Goal: Information Seeking & Learning: Learn about a topic

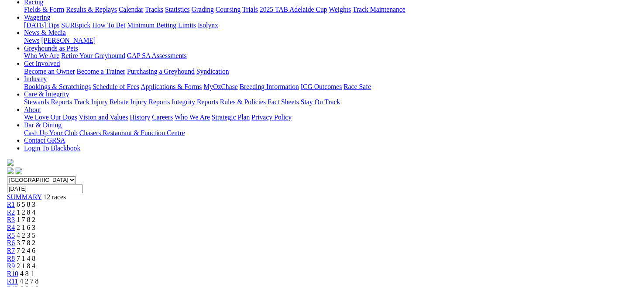
scroll to position [105, 0]
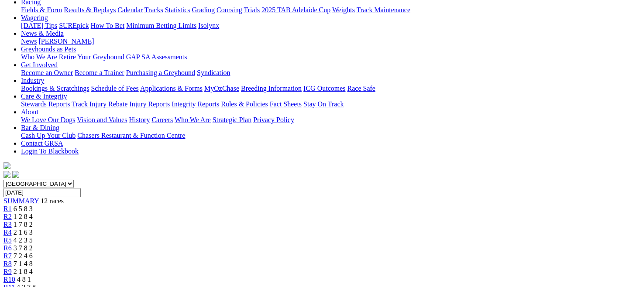
click at [33, 237] on span "4 2 3 5" at bounding box center [23, 240] width 19 height 7
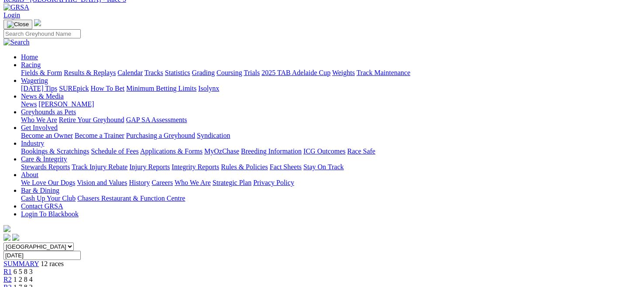
scroll to position [22, 0]
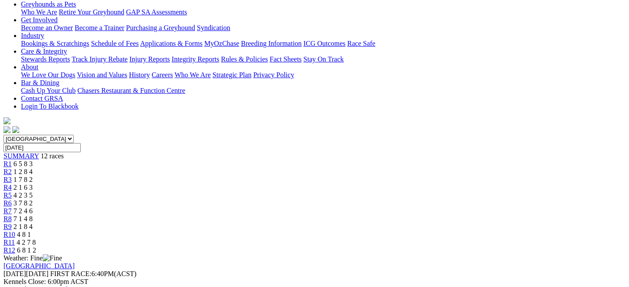
scroll to position [0, 0]
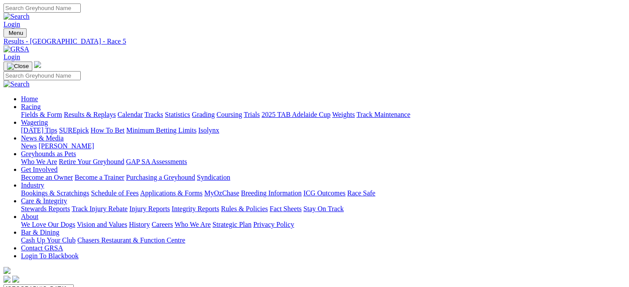
click at [45, 111] on link "Fields & Form" at bounding box center [41, 114] width 41 height 7
click at [74, 285] on select "South Australia New South Wales Northern Territory Queensland Tasmania Victoria…" at bounding box center [38, 289] width 70 height 8
select select "QLD"
click at [41, 285] on select "South Australia New South Wales Northern Territory Queensland Tasmania Victoria…" at bounding box center [38, 289] width 70 height 8
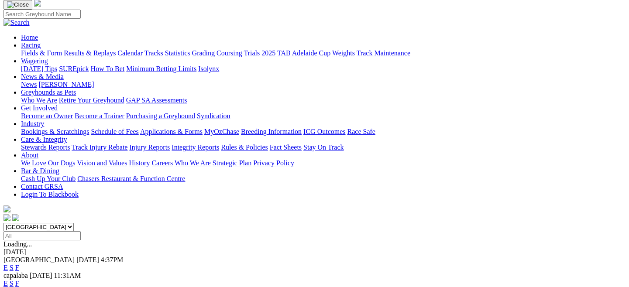
scroll to position [84, 0]
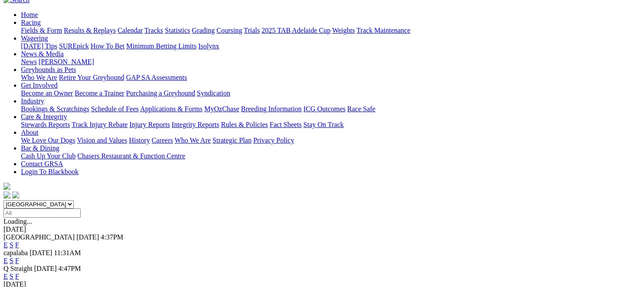
click at [8, 257] on link "E" at bounding box center [5, 260] width 4 height 7
